Goal: Information Seeking & Learning: Find contact information

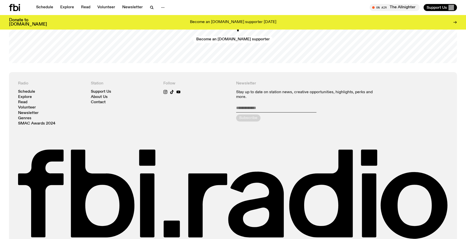
scroll to position [1195, 0]
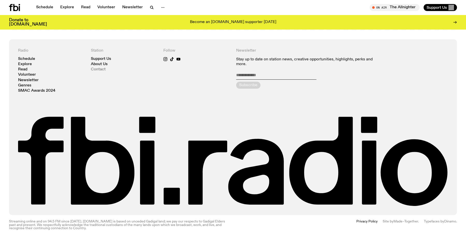
click at [101, 69] on link "Contact" at bounding box center [98, 70] width 15 height 4
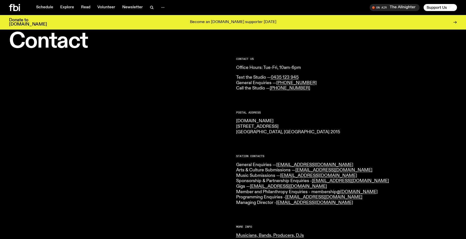
scroll to position [25, 0]
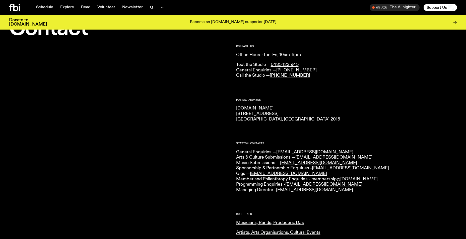
drag, startPoint x: 345, startPoint y: 191, endPoint x: 279, endPoint y: 190, distance: 66.5
click at [279, 190] on p "General Enquiries — [EMAIL_ADDRESS][DOMAIN_NAME] Arts & Culture Submissions — […" at bounding box center [346, 171] width 221 height 43
copy link "[EMAIL_ADDRESS][DOMAIN_NAME]"
drag, startPoint x: 316, startPoint y: 150, endPoint x: 277, endPoint y: 152, distance: 38.7
click at [277, 152] on p "General Enquiries — [EMAIL_ADDRESS][DOMAIN_NAME] Arts & Culture Submissions — […" at bounding box center [346, 171] width 221 height 43
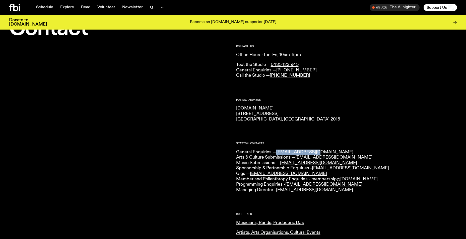
copy link "[EMAIL_ADDRESS][DOMAIN_NAME]"
